Goal: Task Accomplishment & Management: Manage account settings

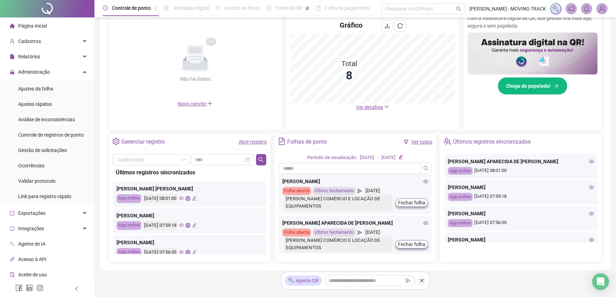
scroll to position [155, 0]
click at [242, 142] on link "Abrir registro" at bounding box center [252, 141] width 28 height 6
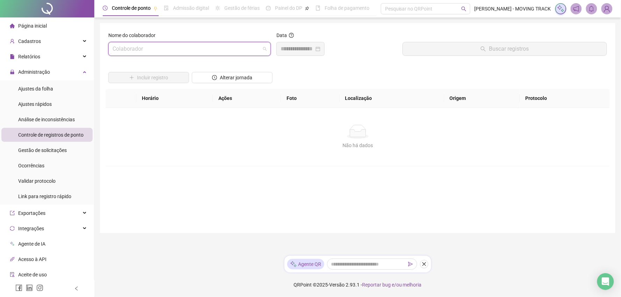
click at [153, 47] on input "search" at bounding box center [187, 48] width 148 height 13
click at [143, 51] on input "search" at bounding box center [187, 48] width 148 height 13
click at [185, 26] on div "Nome do colaborador Colaborador Data Buscar registros Incluir registro Alterar …" at bounding box center [358, 128] width 516 height 210
click at [162, 47] on input "search" at bounding box center [187, 48] width 148 height 13
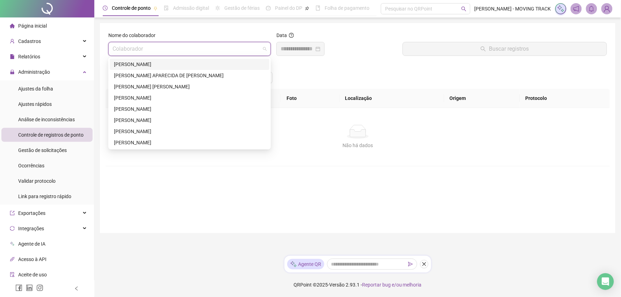
click at [154, 68] on div "[PERSON_NAME]" at bounding box center [190, 64] width 160 height 11
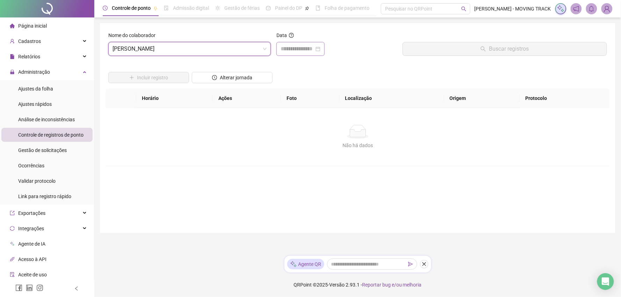
click at [277, 52] on div at bounding box center [301, 49] width 48 height 14
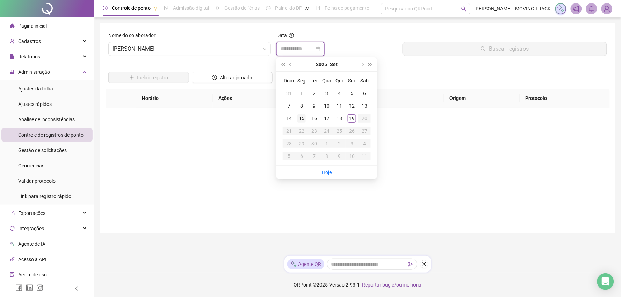
type input "**********"
click at [354, 121] on div "19" at bounding box center [352, 118] width 8 height 8
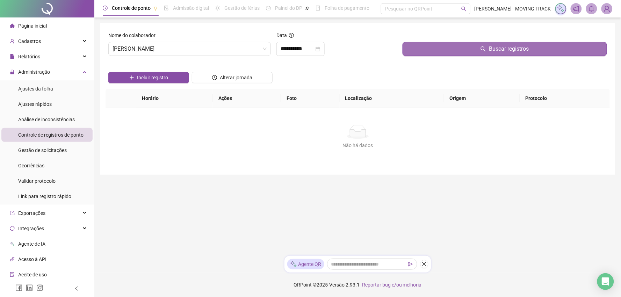
click at [425, 50] on button "Buscar registros" at bounding box center [505, 49] width 205 height 14
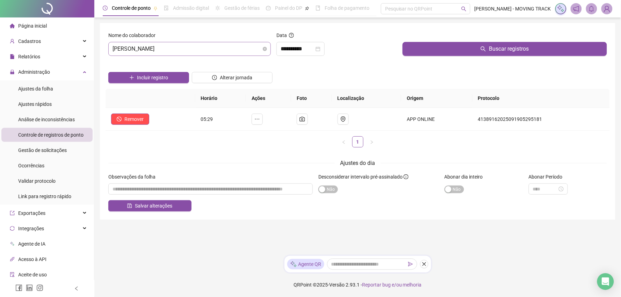
click at [211, 54] on span "[PERSON_NAME]" at bounding box center [190, 48] width 154 height 13
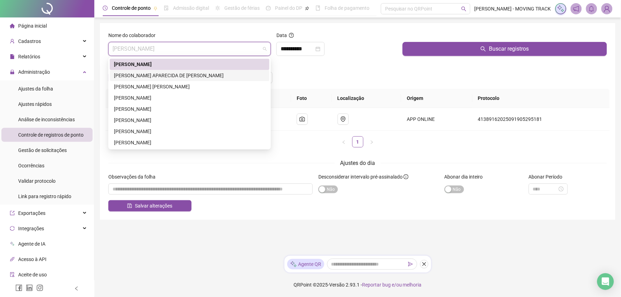
click at [205, 72] on div "[PERSON_NAME] APARECIDA DE [PERSON_NAME]" at bounding box center [189, 76] width 151 height 8
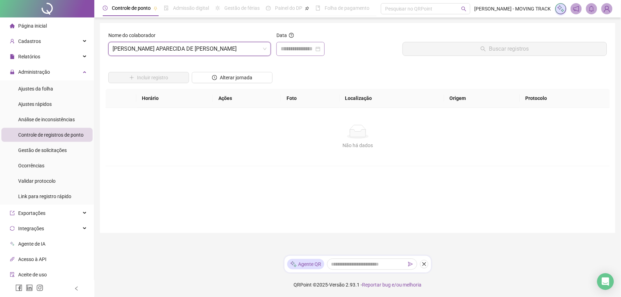
drag, startPoint x: 295, startPoint y: 43, endPoint x: 296, endPoint y: 47, distance: 3.9
click at [295, 43] on div at bounding box center [301, 49] width 48 height 14
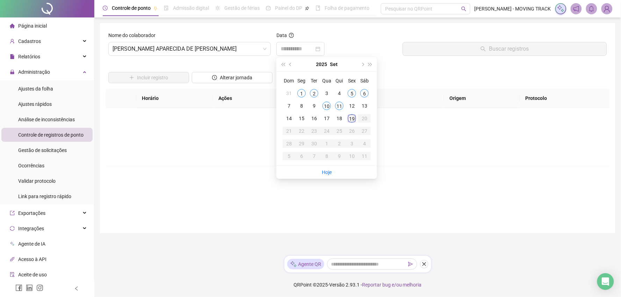
click at [350, 117] on div "19" at bounding box center [352, 118] width 8 height 8
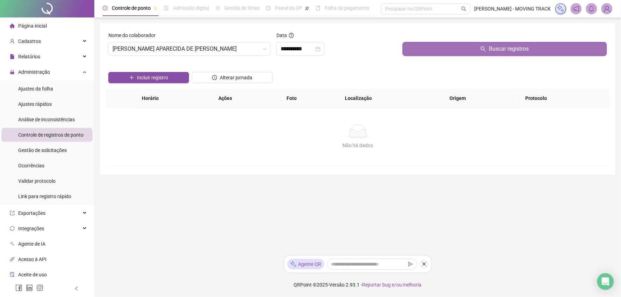
click at [418, 54] on button "Buscar registros" at bounding box center [505, 49] width 205 height 14
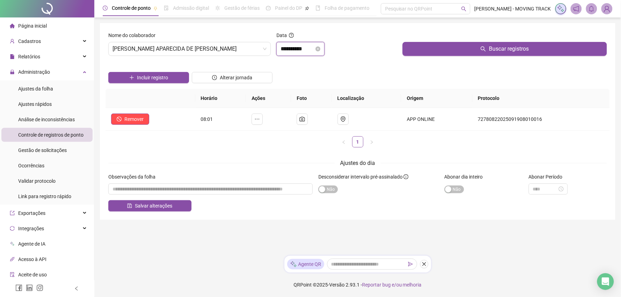
click at [305, 52] on input "**********" at bounding box center [298, 49] width 34 height 8
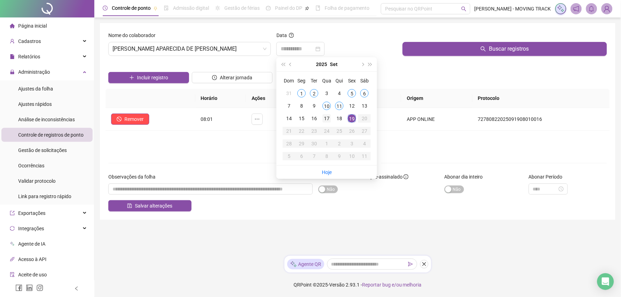
click at [325, 117] on div "17" at bounding box center [327, 118] width 8 height 8
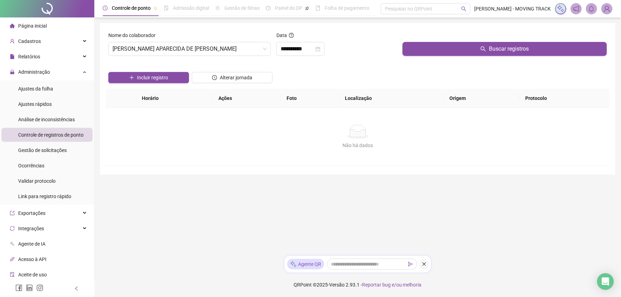
click at [421, 57] on div "Buscar registros" at bounding box center [505, 46] width 210 height 30
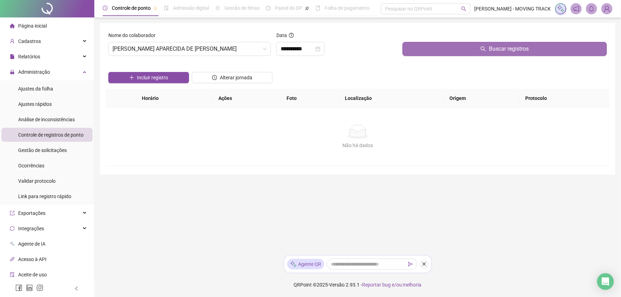
click at [422, 53] on button "Buscar registros" at bounding box center [505, 49] width 205 height 14
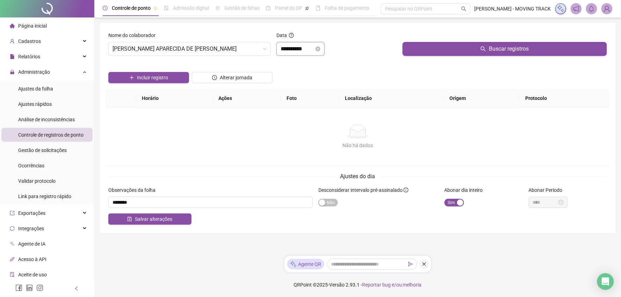
click at [280, 48] on div "**********" at bounding box center [301, 49] width 48 height 14
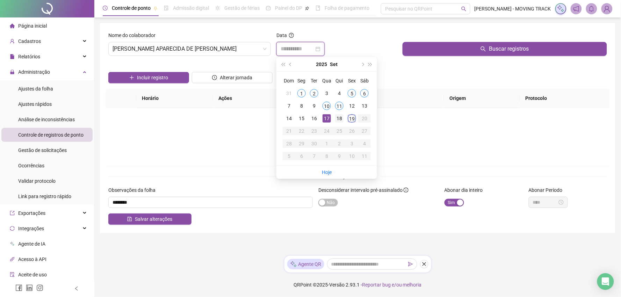
type input "**********"
click at [338, 119] on div "18" at bounding box center [339, 118] width 8 height 8
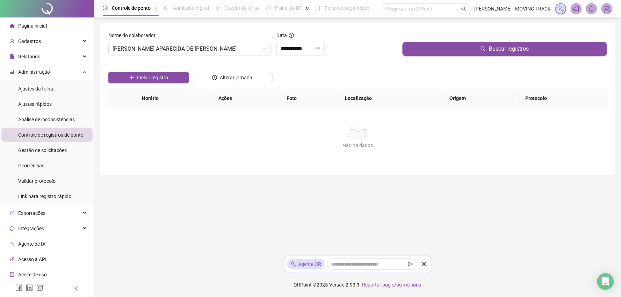
click at [399, 52] on div "**********" at bounding box center [337, 46] width 126 height 30
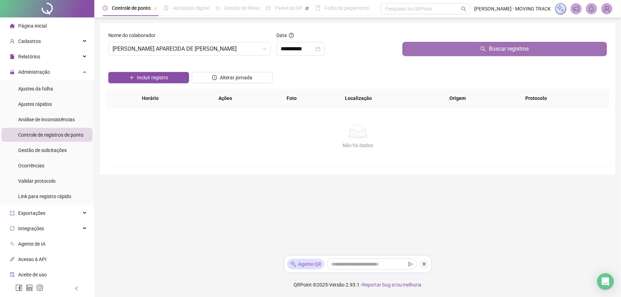
click at [412, 49] on button "Buscar registros" at bounding box center [505, 49] width 205 height 14
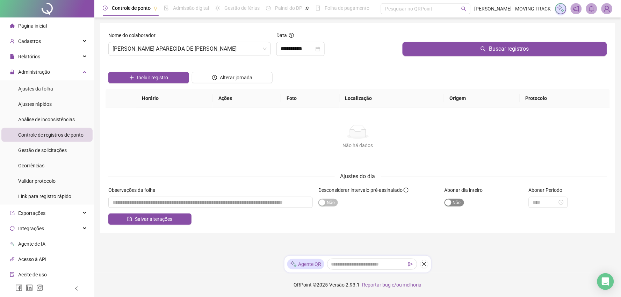
click at [457, 207] on span "Sim Não" at bounding box center [455, 203] width 20 height 8
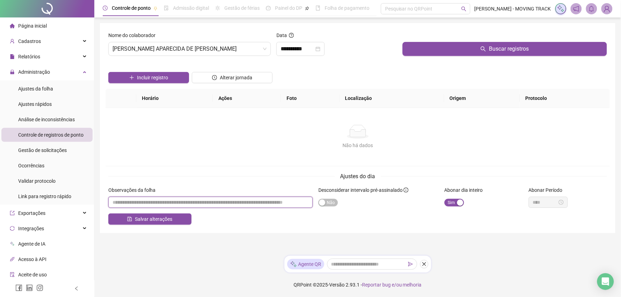
click at [190, 207] on input "textarea" at bounding box center [210, 202] width 205 height 11
type input "********"
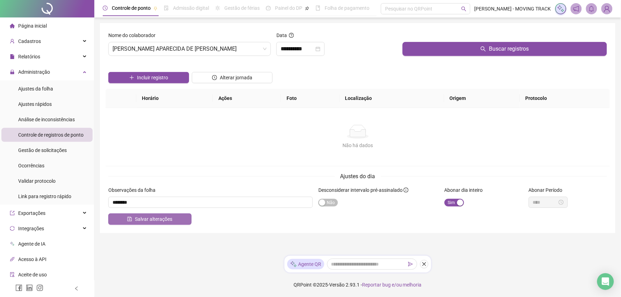
click at [175, 221] on button "Salvar alterações" at bounding box center [149, 219] width 83 height 11
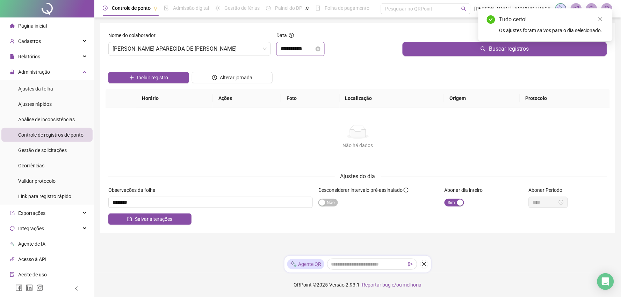
click at [280, 51] on div "**********" at bounding box center [301, 49] width 48 height 14
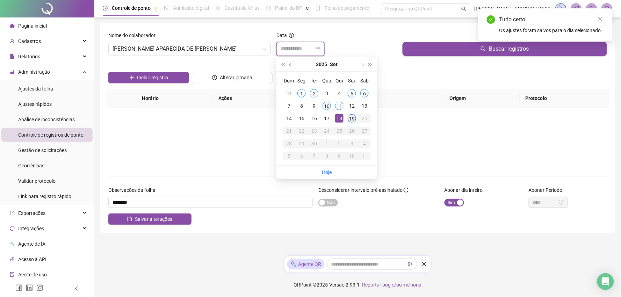
type input "**********"
click at [350, 120] on div "19" at bounding box center [352, 118] width 8 height 8
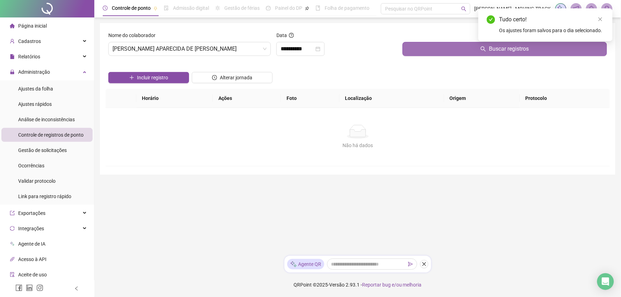
click at [425, 51] on button "Buscar registros" at bounding box center [505, 49] width 205 height 14
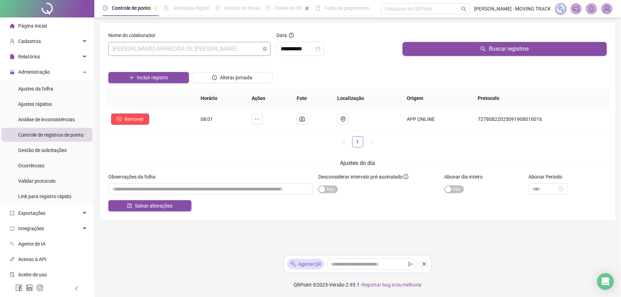
click at [160, 50] on span "[PERSON_NAME] APARECIDA DE [PERSON_NAME]" at bounding box center [190, 48] width 154 height 13
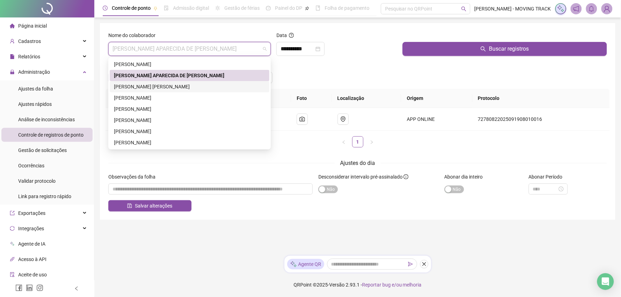
click at [174, 89] on div "[PERSON_NAME] [PERSON_NAME]" at bounding box center [189, 87] width 151 height 8
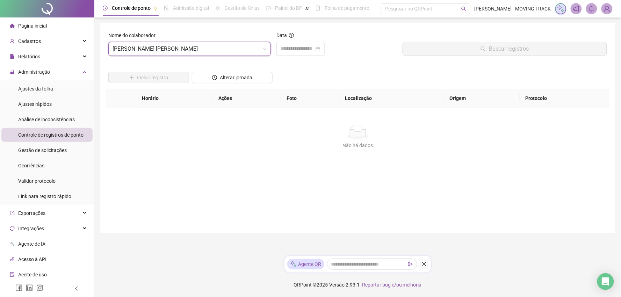
click at [318, 41] on div "Data" at bounding box center [337, 36] width 121 height 10
click at [313, 48] on input at bounding box center [298, 49] width 34 height 8
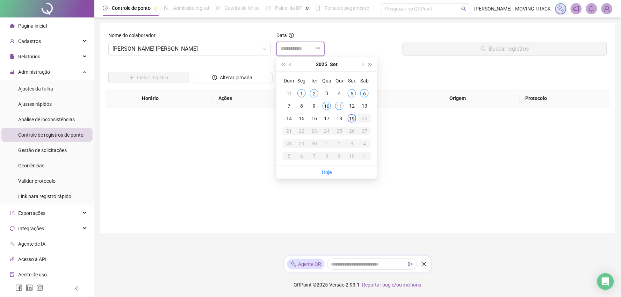
type input "**********"
click at [356, 120] on div "19" at bounding box center [352, 118] width 8 height 8
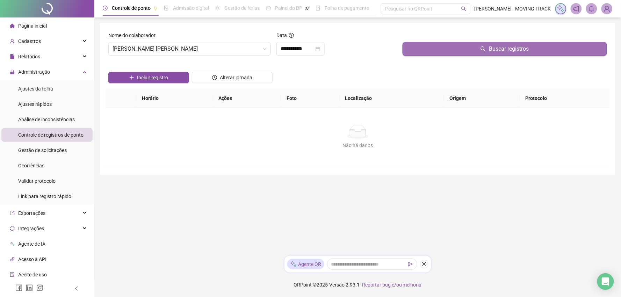
click at [421, 54] on button "Buscar registros" at bounding box center [505, 49] width 205 height 14
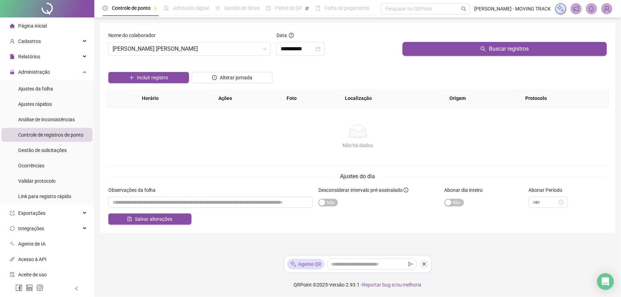
click at [192, 197] on div "Observações da folha" at bounding box center [210, 191] width 205 height 10
click at [180, 208] on input "textarea" at bounding box center [210, 202] width 205 height 11
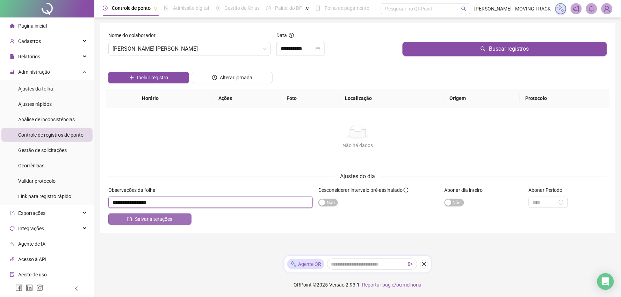
type input "**********"
click at [170, 223] on span "Salvar alterações" at bounding box center [153, 219] width 37 height 8
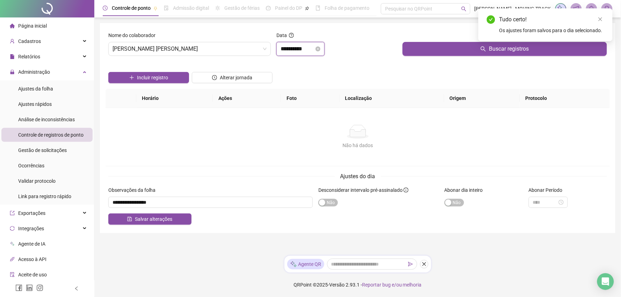
click at [285, 48] on input "**********" at bounding box center [298, 49] width 34 height 8
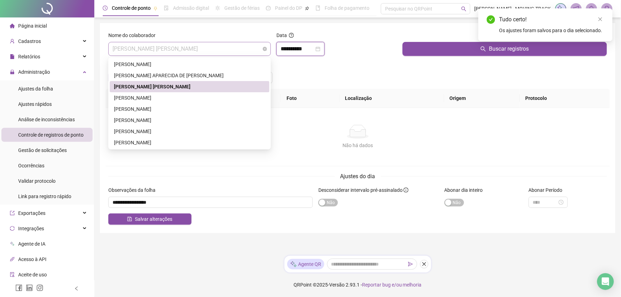
click at [235, 55] on span "[PERSON_NAME] [PERSON_NAME]" at bounding box center [190, 48] width 154 height 13
click at [229, 95] on div "[PERSON_NAME]" at bounding box center [189, 98] width 151 height 8
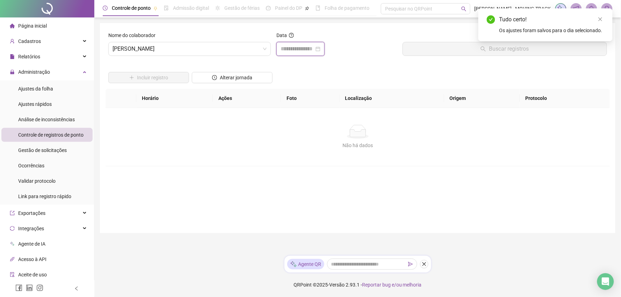
click at [312, 50] on input at bounding box center [298, 49] width 34 height 8
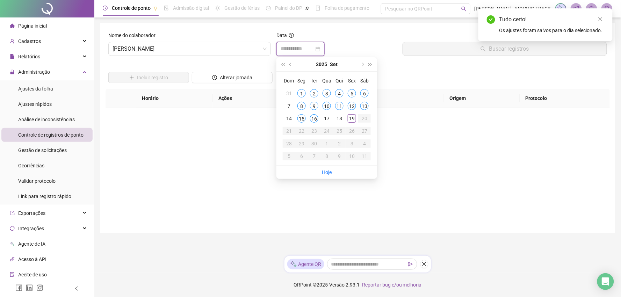
type input "**********"
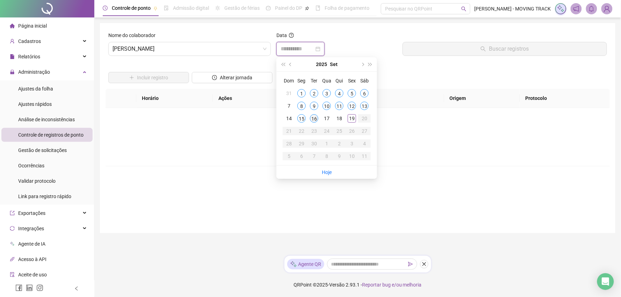
type input "**********"
click at [310, 119] on div "16" at bounding box center [314, 118] width 8 height 8
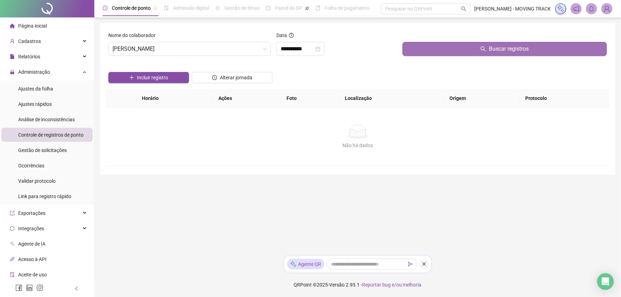
click at [427, 44] on button "Buscar registros" at bounding box center [505, 49] width 205 height 14
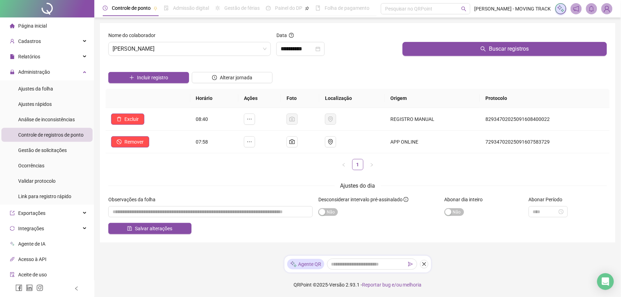
click at [43, 9] on div at bounding box center [47, 8] width 94 height 17
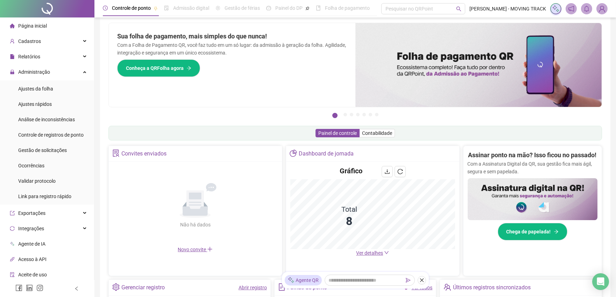
scroll to position [39, 0]
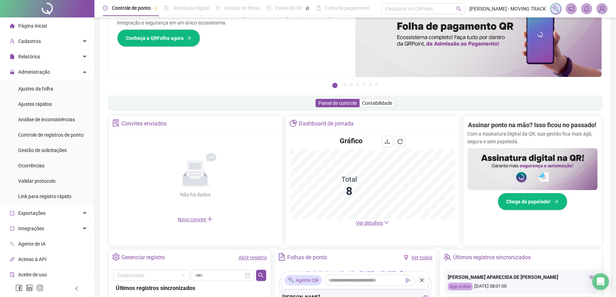
click at [424, 260] on link "Ver todos" at bounding box center [421, 258] width 21 height 6
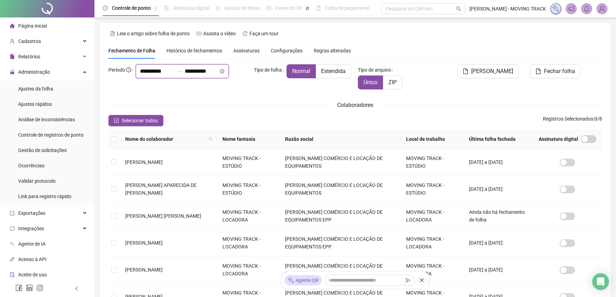
click at [153, 76] on input "**********" at bounding box center [157, 71] width 34 height 8
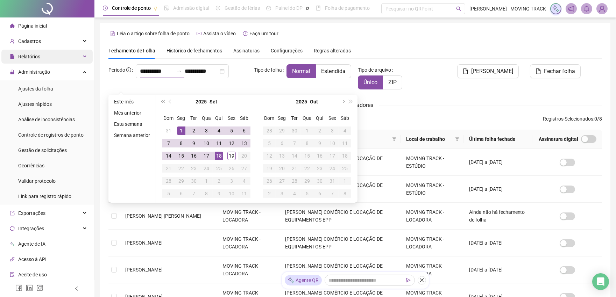
click at [38, 15] on div at bounding box center [47, 8] width 94 height 17
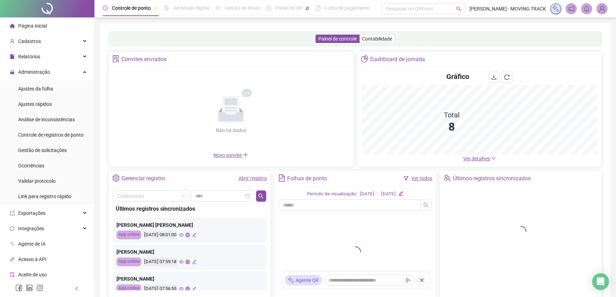
click at [251, 185] on div "Gerenciar registro Abrir registro" at bounding box center [190, 179] width 162 height 16
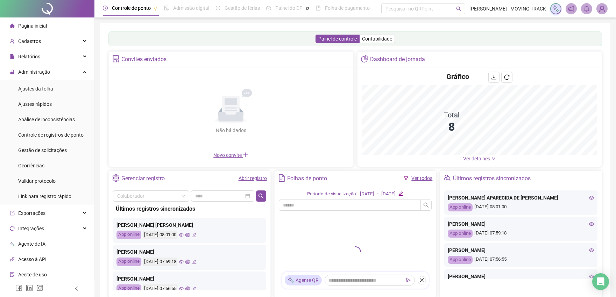
click at [252, 178] on link "Abrir registro" at bounding box center [252, 179] width 28 height 6
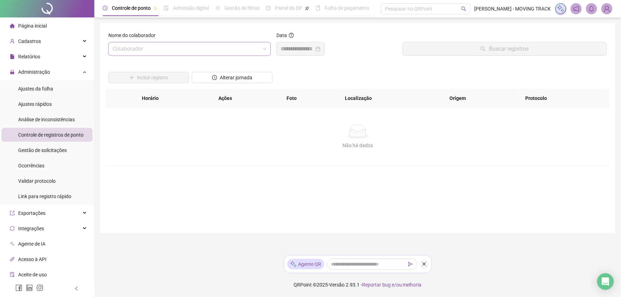
click at [166, 50] on input "search" at bounding box center [187, 48] width 148 height 13
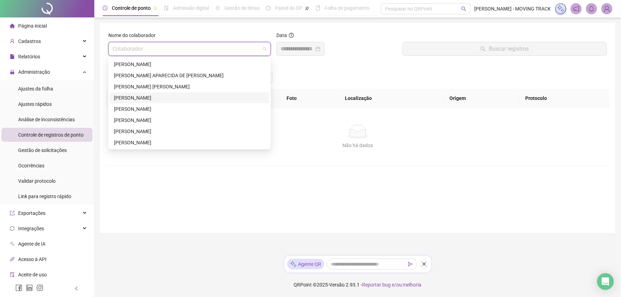
click at [158, 99] on div "[PERSON_NAME]" at bounding box center [189, 98] width 151 height 8
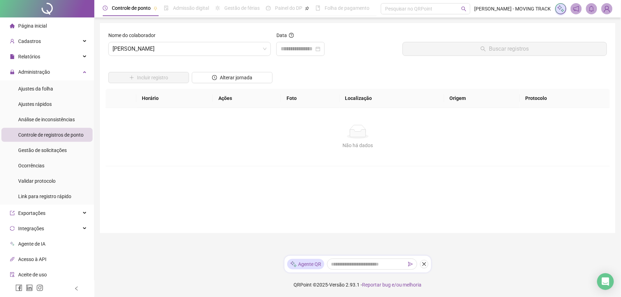
click at [307, 57] on div "Data" at bounding box center [337, 46] width 126 height 30
click at [310, 46] on input at bounding box center [298, 49] width 34 height 8
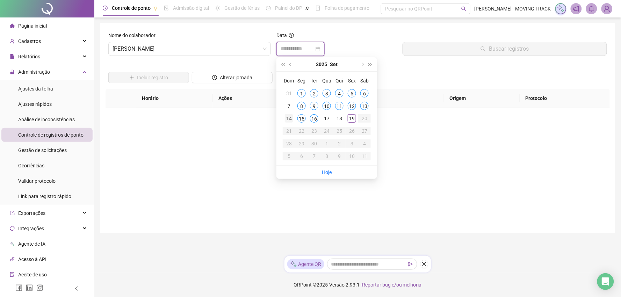
type input "**********"
click at [44, 13] on div at bounding box center [47, 8] width 94 height 17
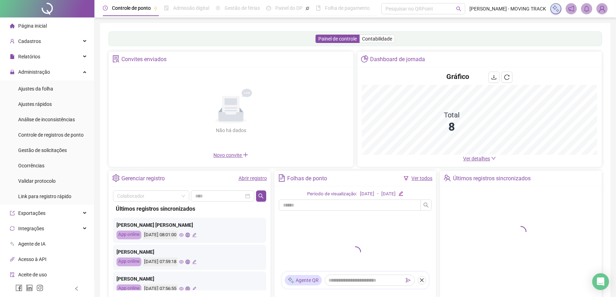
click at [427, 182] on div "Ver todos" at bounding box center [421, 178] width 21 height 8
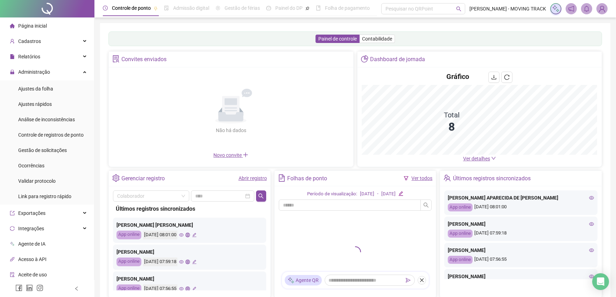
click at [425, 179] on link "Ver todos" at bounding box center [421, 179] width 21 height 6
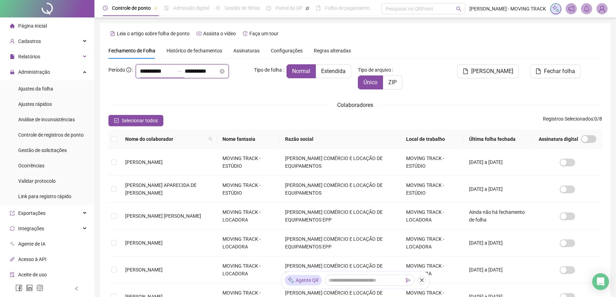
click at [140, 76] on input "**********" at bounding box center [157, 71] width 34 height 8
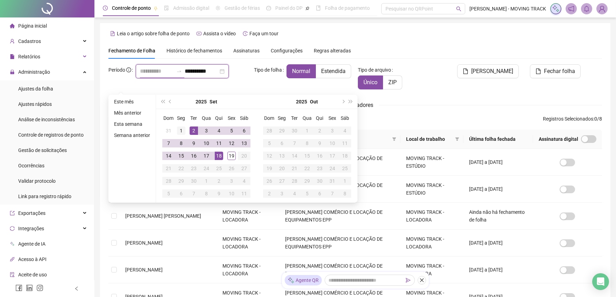
type input "**********"
click at [184, 132] on div "1" at bounding box center [181, 131] width 8 height 8
type input "**********"
click at [182, 156] on div "15" at bounding box center [181, 156] width 8 height 8
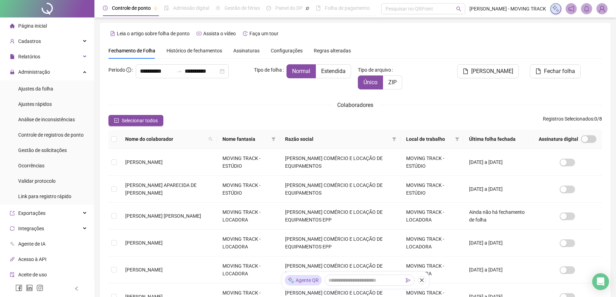
scroll to position [39, 0]
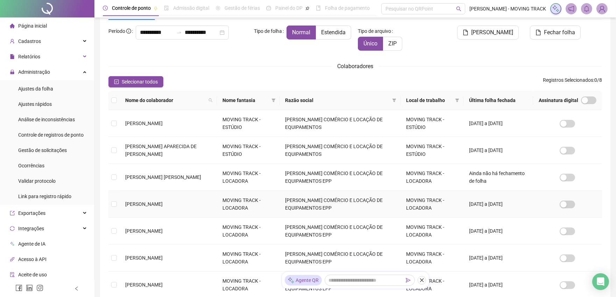
click at [134, 203] on span "[PERSON_NAME]" at bounding box center [143, 204] width 37 height 6
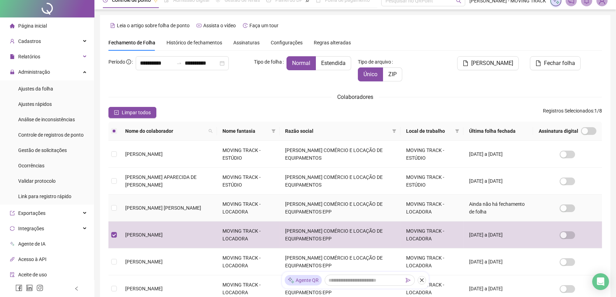
scroll to position [0, 0]
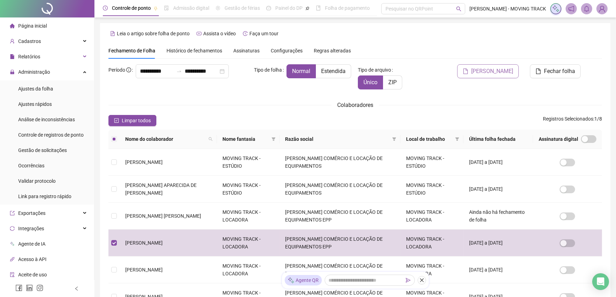
click at [491, 68] on span "[PERSON_NAME]" at bounding box center [492, 71] width 42 height 8
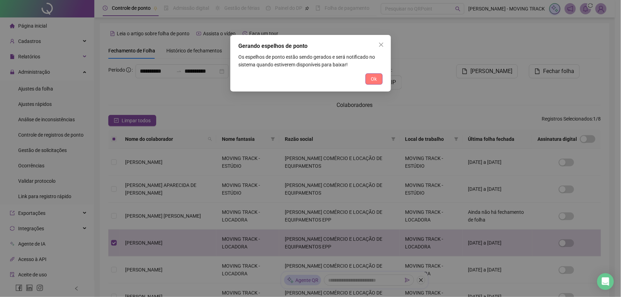
click at [378, 83] on button "Ok" at bounding box center [374, 78] width 17 height 11
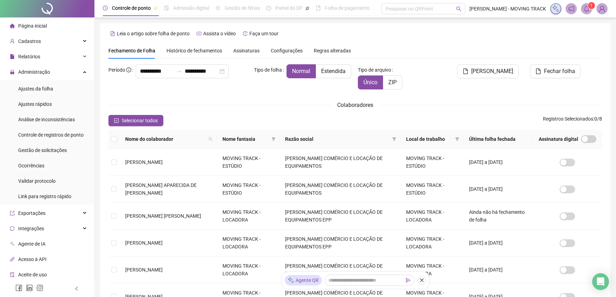
click at [584, 5] on span at bounding box center [586, 8] width 11 height 11
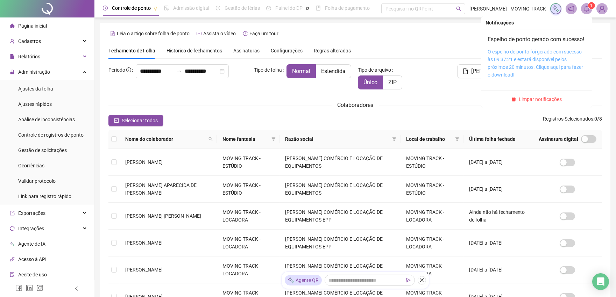
click at [536, 58] on link "O espelho de ponto foi gerado com sucesso às 09:37:21 e estará disponível pelos…" at bounding box center [534, 63] width 95 height 29
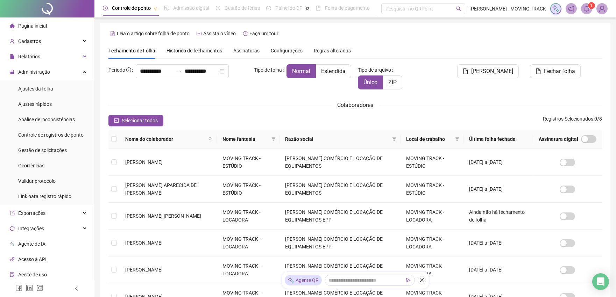
click at [580, 7] on div "1" at bounding box center [578, 8] width 57 height 11
click at [583, 7] on icon "bell" at bounding box center [586, 9] width 6 height 6
click at [538, 110] on div "**********" at bounding box center [354, 225] width 493 height 322
click at [46, 10] on div at bounding box center [47, 8] width 94 height 17
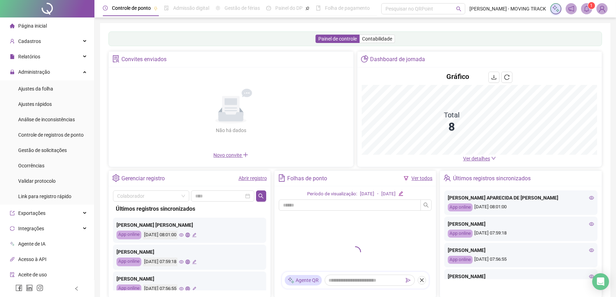
click at [422, 178] on link "Ver todos" at bounding box center [421, 179] width 21 height 6
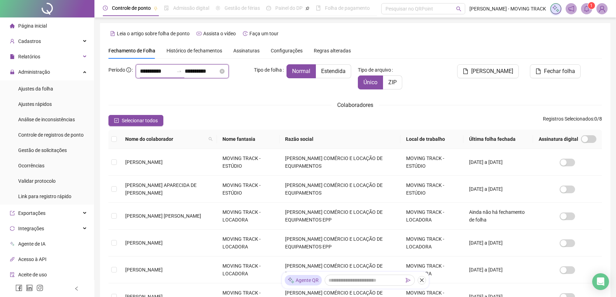
click at [151, 76] on input "**********" at bounding box center [157, 71] width 34 height 8
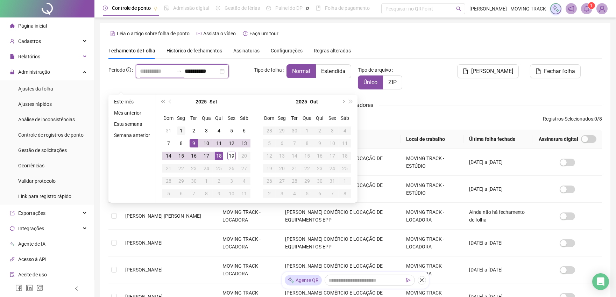
type input "**********"
click at [178, 128] on div "1" at bounding box center [181, 131] width 8 height 8
type input "**********"
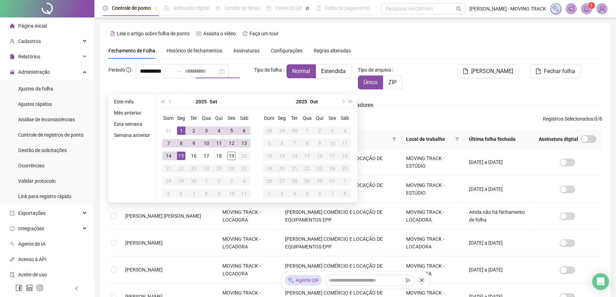
click at [184, 160] on td "15" at bounding box center [181, 156] width 13 height 13
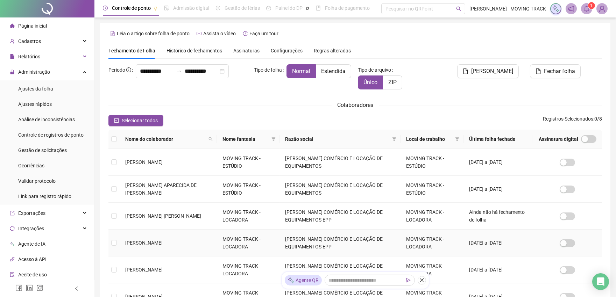
click at [159, 240] on span "[PERSON_NAME]" at bounding box center [143, 243] width 37 height 6
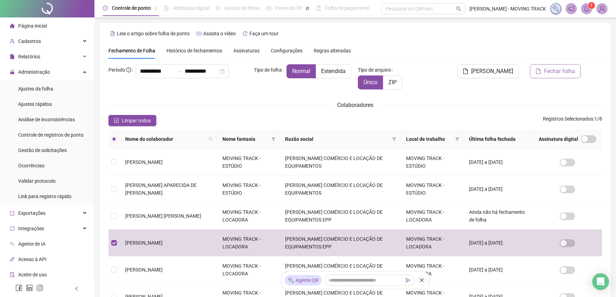
click at [570, 72] on span "Fechar folha" at bounding box center [559, 71] width 31 height 8
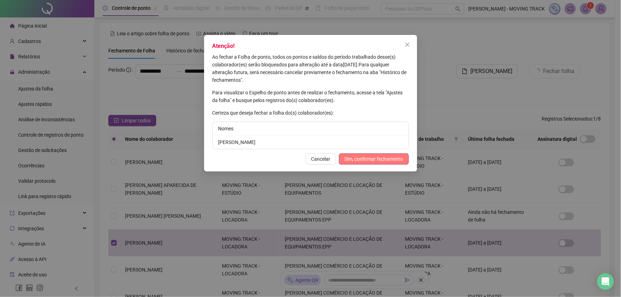
click at [354, 159] on span "Sim, confirmar fechamento" at bounding box center [374, 159] width 59 height 8
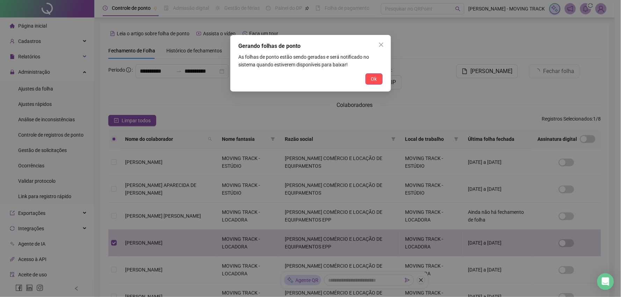
click at [370, 88] on div "Gerando folhas de ponto As folhas de ponto estão sendo geradas e será notificad…" at bounding box center [310, 63] width 161 height 57
click at [372, 79] on span "Ok" at bounding box center [374, 79] width 6 height 8
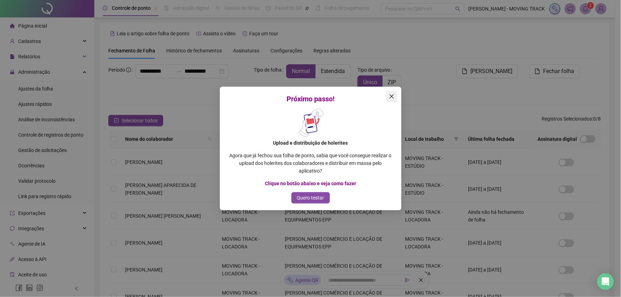
click at [394, 96] on icon "close" at bounding box center [392, 97] width 6 height 6
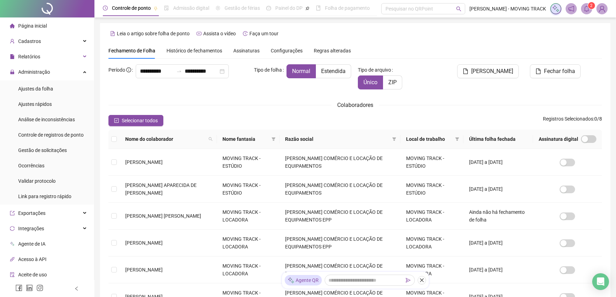
click at [584, 10] on icon "bell" at bounding box center [586, 9] width 6 height 6
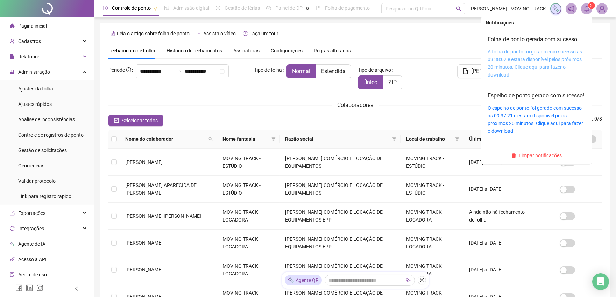
click at [555, 61] on link "A folha de ponto foi gerada com sucesso às 09:38:02 e estará disponível pelos p…" at bounding box center [534, 63] width 94 height 29
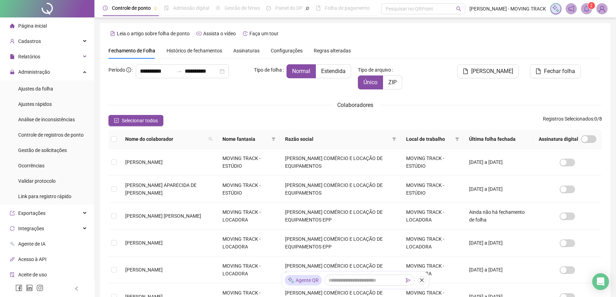
click at [585, 14] on header "Controle de ponto Admissão digital Gestão de férias Painel do DP Folha de pagam…" at bounding box center [354, 8] width 521 height 17
click at [583, 5] on span at bounding box center [586, 8] width 11 height 11
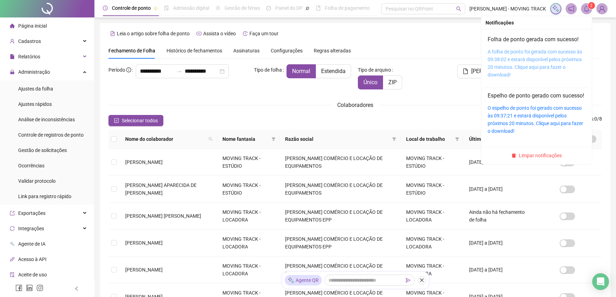
click at [570, 51] on link "A folha de ponto foi gerada com sucesso às 09:38:02 e estará disponível pelos p…" at bounding box center [534, 63] width 94 height 29
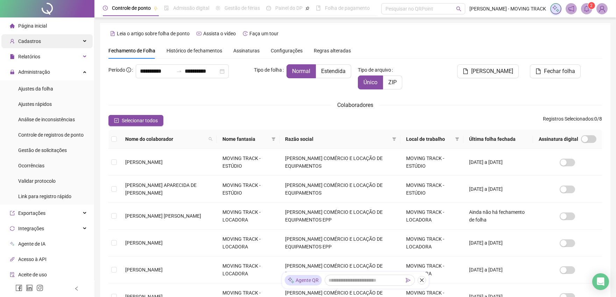
click at [35, 41] on span "Cadastros" at bounding box center [29, 41] width 23 height 6
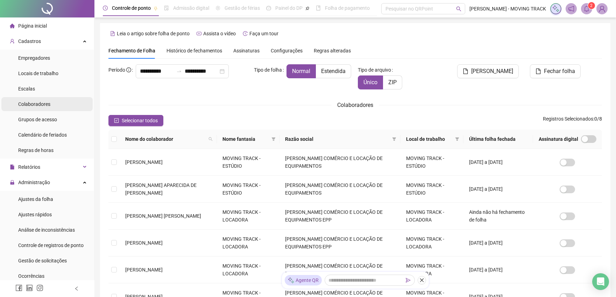
click at [31, 105] on span "Colaboradores" at bounding box center [34, 104] width 32 height 6
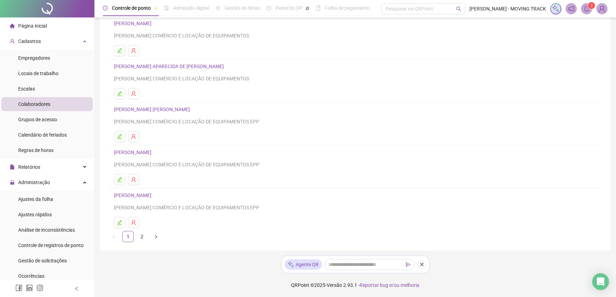
scroll to position [58, 0]
click at [173, 157] on div "[PERSON_NAME] [PERSON_NAME] COMÉRCIO E LOCAÇÃO DE EQUIPAMENTOS EPP" at bounding box center [355, 158] width 482 height 20
click at [154, 153] on link "[PERSON_NAME]" at bounding box center [134, 152] width 40 height 6
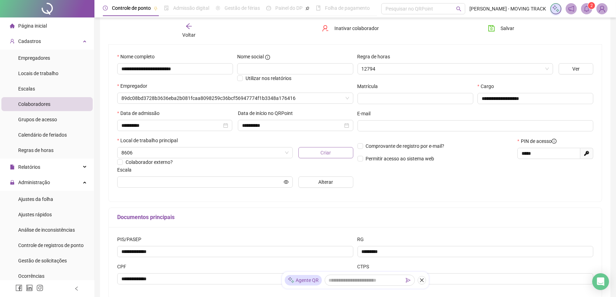
type input "**********"
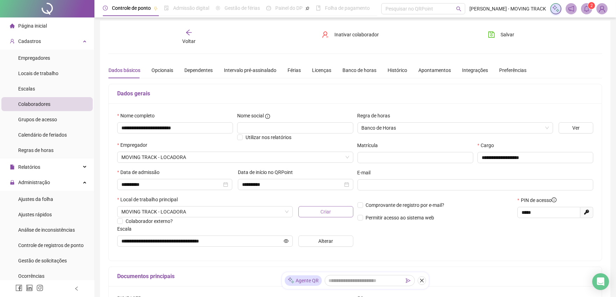
scroll to position [0, 0]
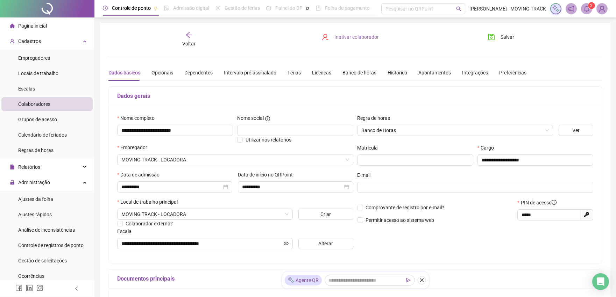
click at [359, 39] on span "Inativar colaborador" at bounding box center [356, 37] width 44 height 8
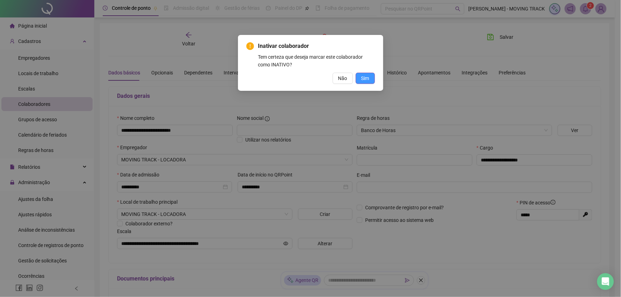
click at [362, 78] on span "Sim" at bounding box center [366, 78] width 8 height 8
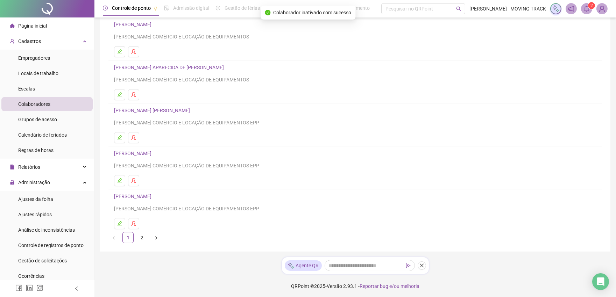
scroll to position [58, 0]
click at [35, 12] on div at bounding box center [47, 8] width 94 height 17
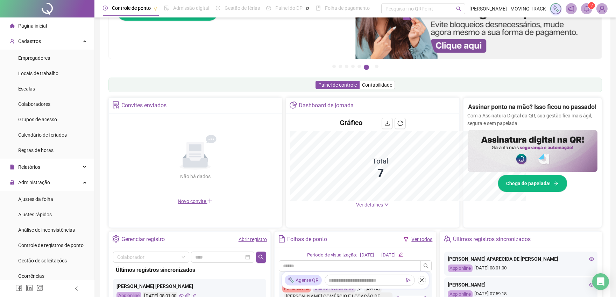
scroll to position [58, 0]
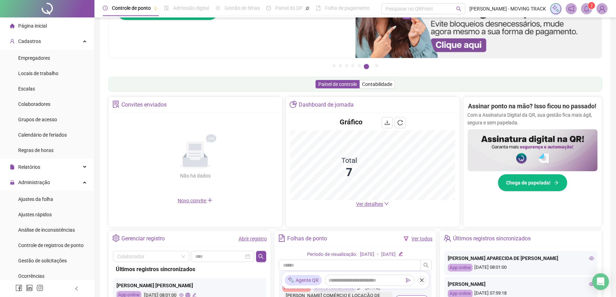
click at [588, 5] on sup "2" at bounding box center [591, 5] width 7 height 7
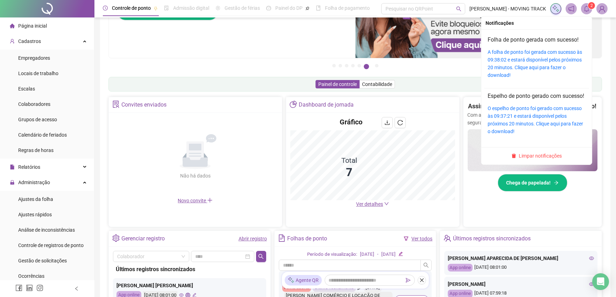
drag, startPoint x: 543, startPoint y: 161, endPoint x: 475, endPoint y: 156, distance: 69.1
click at [543, 160] on span "Limpar notificações" at bounding box center [540, 156] width 43 height 8
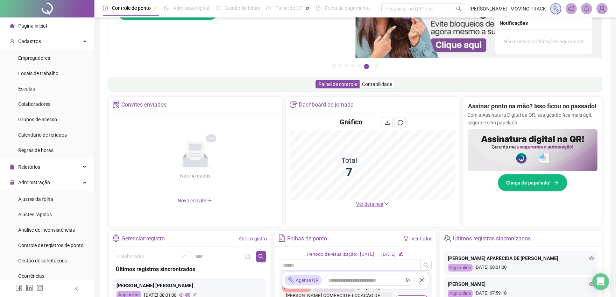
click at [40, 8] on div at bounding box center [47, 8] width 94 height 17
